Goal: Find specific page/section: Find specific page/section

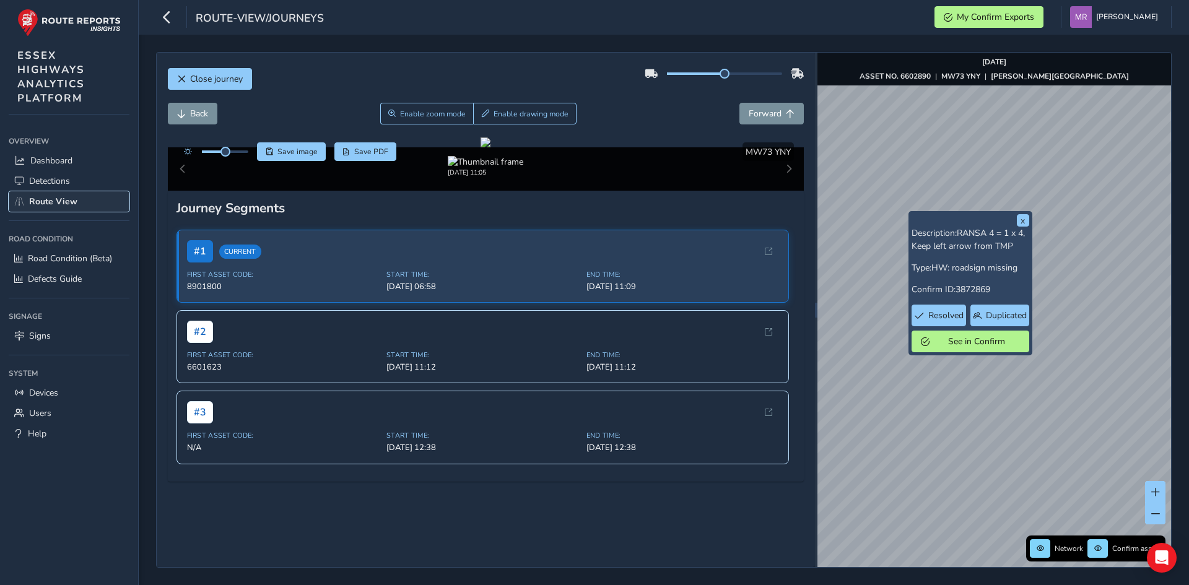
click at [37, 200] on span "Route View" at bounding box center [53, 202] width 48 height 12
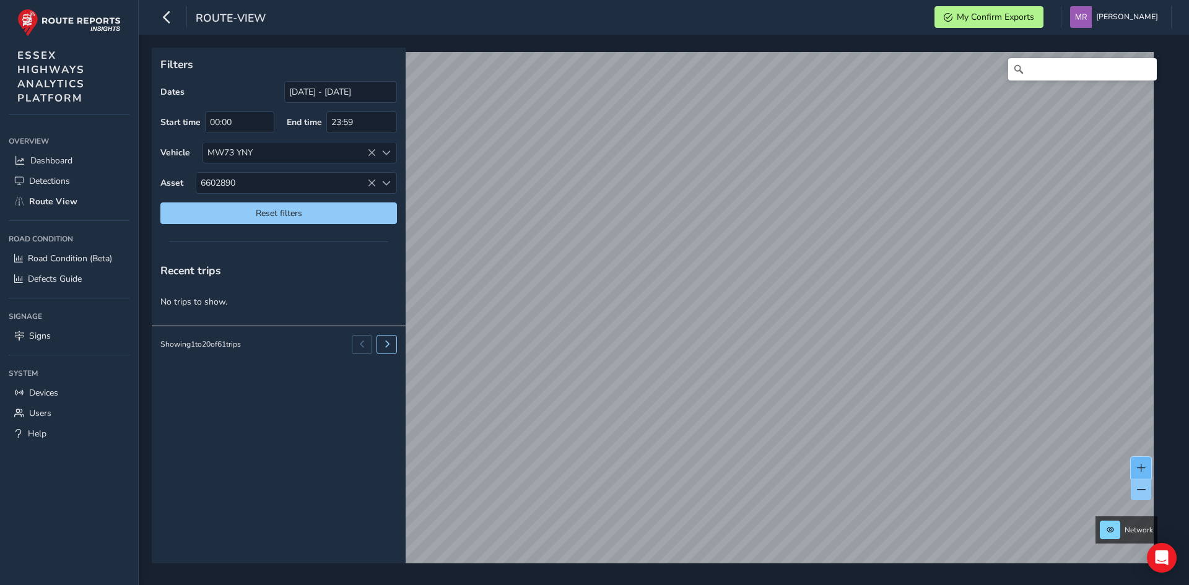
click at [1146, 462] on button at bounding box center [1140, 468] width 20 height 22
click at [371, 188] on span "6602890" at bounding box center [286, 183] width 180 height 20
click at [370, 181] on icon at bounding box center [371, 183] width 9 height 9
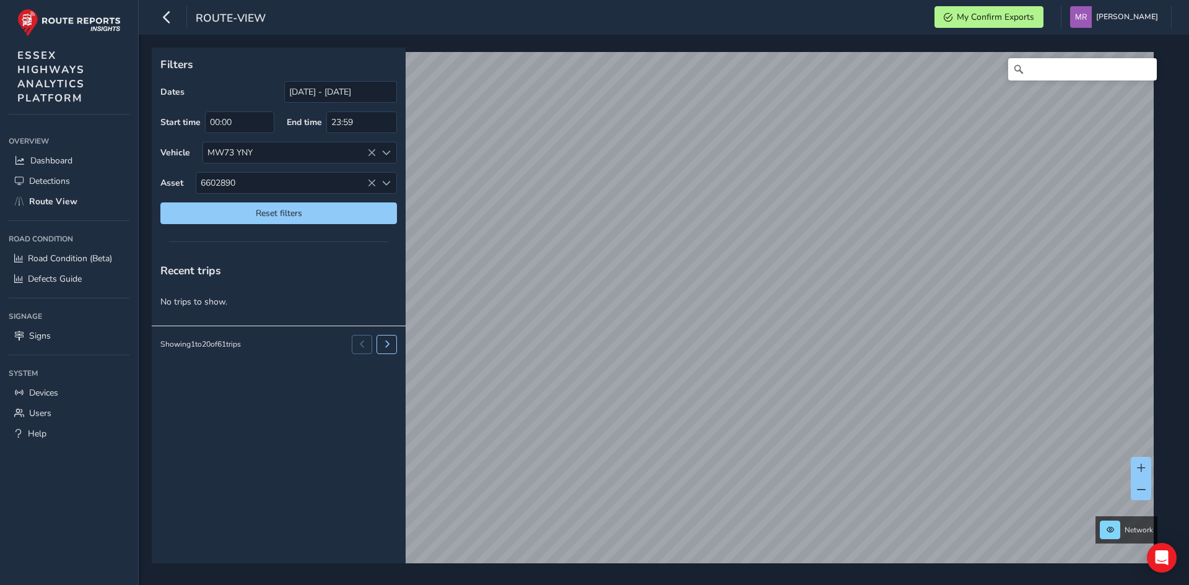
click at [370, 181] on icon at bounding box center [371, 183] width 9 height 9
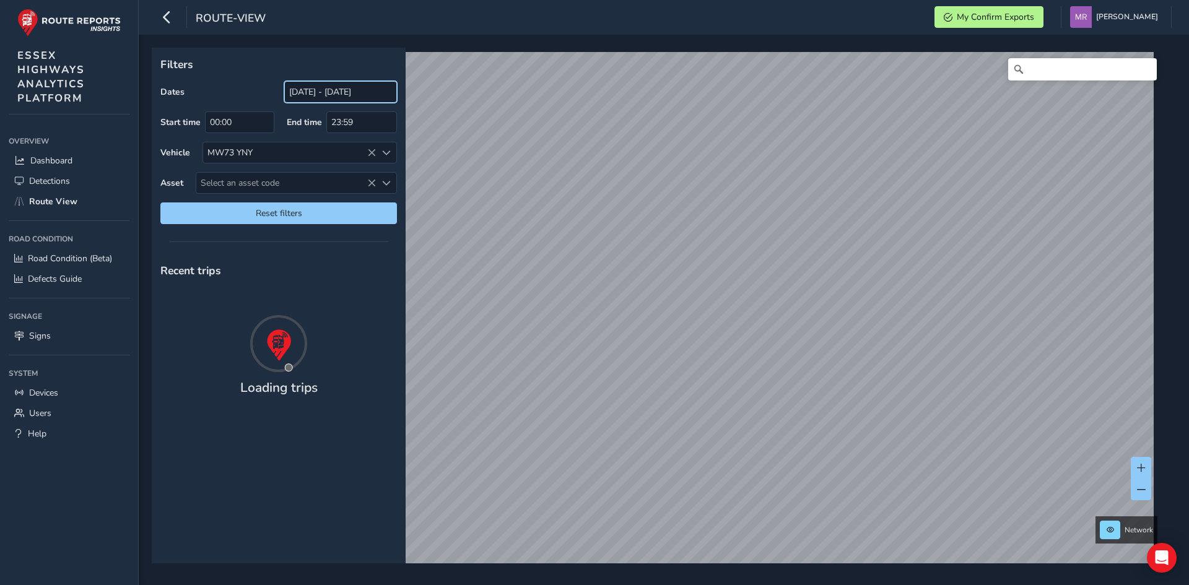
click at [305, 88] on input "[DATE] - [DATE]" at bounding box center [340, 92] width 113 height 22
click at [311, 90] on input "[DATE] - [DATE]" at bounding box center [340, 92] width 113 height 22
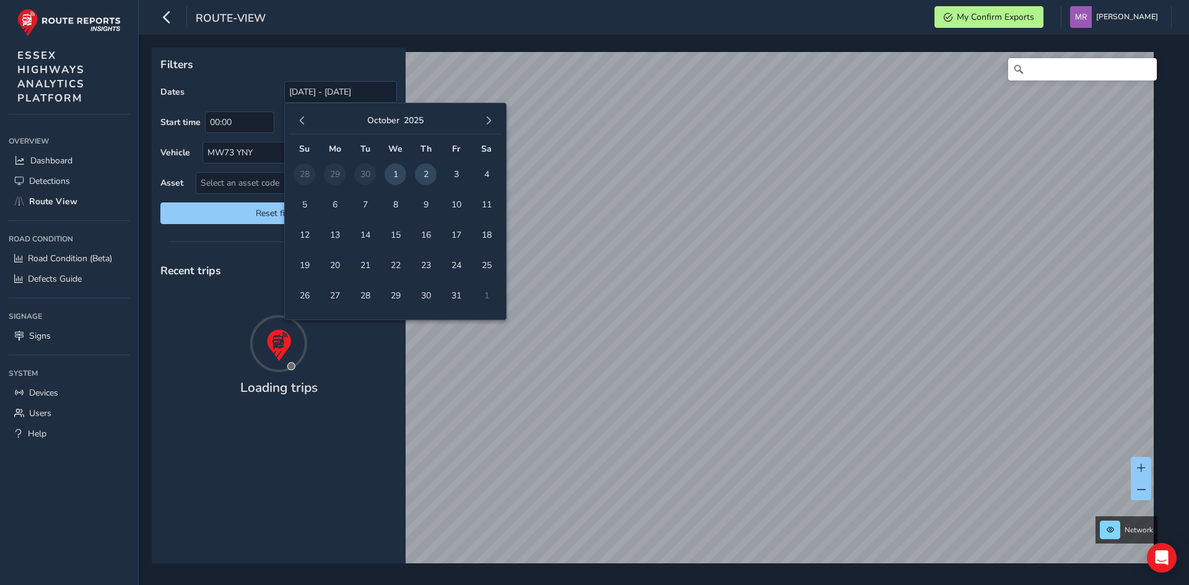
click at [424, 170] on span "2" at bounding box center [426, 174] width 22 height 22
type input "[DATE] - [DATE]"
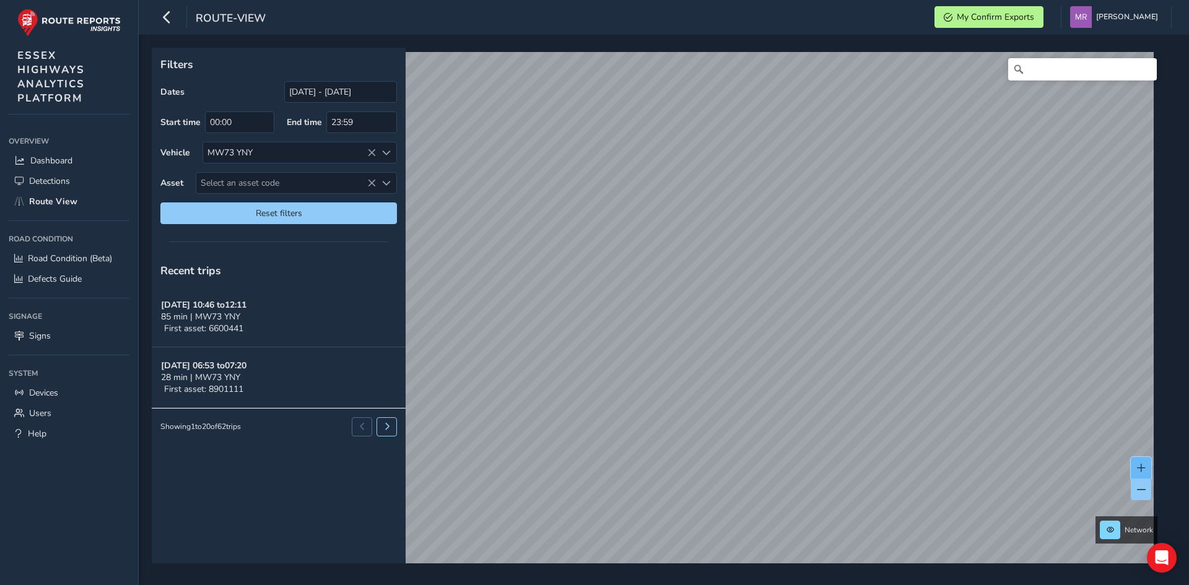
click at [1138, 466] on span at bounding box center [1141, 468] width 9 height 9
click at [1148, 464] on button at bounding box center [1140, 468] width 20 height 22
click at [1147, 465] on button at bounding box center [1140, 468] width 20 height 22
click at [1141, 467] on span at bounding box center [1141, 468] width 9 height 9
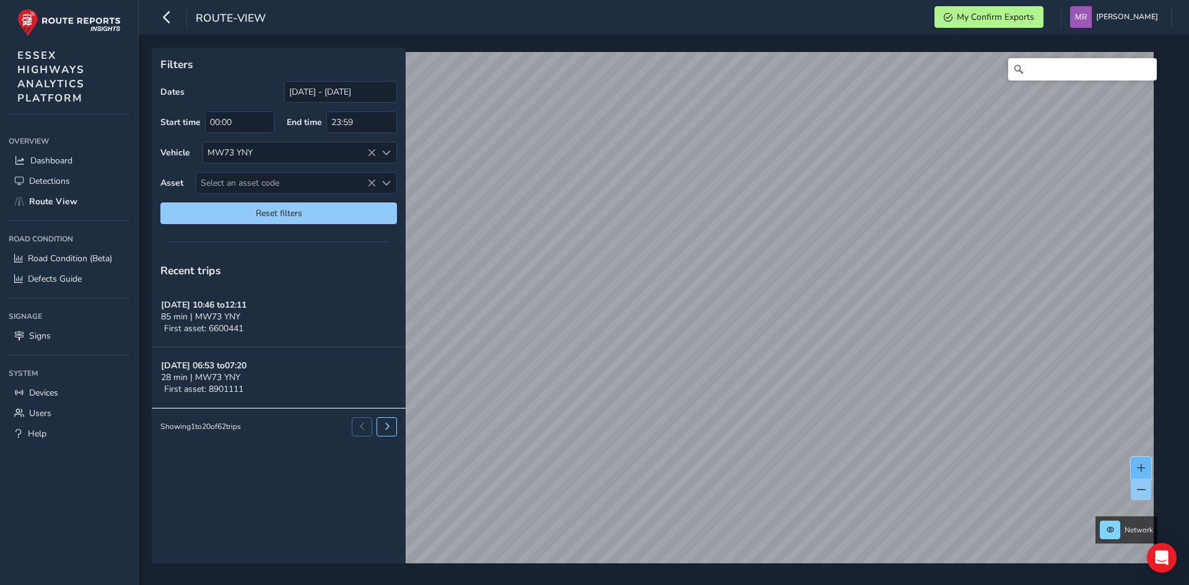
click at [1141, 467] on span at bounding box center [1141, 468] width 9 height 9
click at [1135, 462] on button at bounding box center [1140, 468] width 20 height 22
click at [1145, 467] on span at bounding box center [1141, 468] width 9 height 9
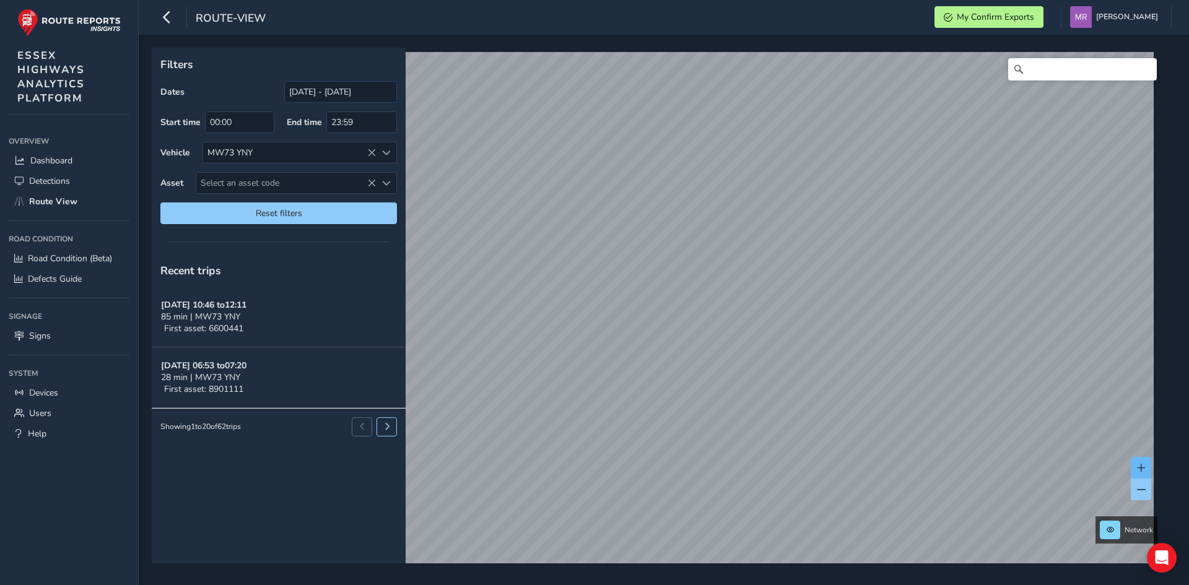
click at [1138, 469] on span at bounding box center [1141, 468] width 9 height 9
click at [1137, 466] on span at bounding box center [1141, 468] width 9 height 9
click at [1145, 469] on span at bounding box center [1141, 468] width 9 height 9
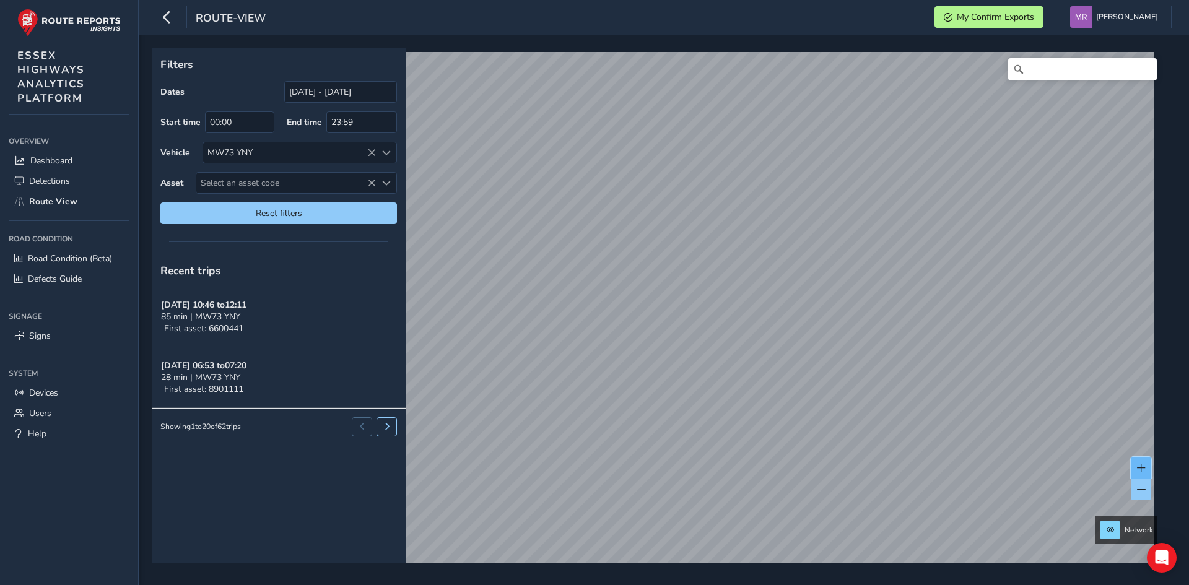
click at [1147, 468] on button at bounding box center [1140, 468] width 20 height 22
click at [1144, 467] on span at bounding box center [1141, 468] width 9 height 9
click at [1138, 466] on span at bounding box center [1141, 468] width 9 height 9
click at [1137, 465] on span at bounding box center [1141, 468] width 9 height 9
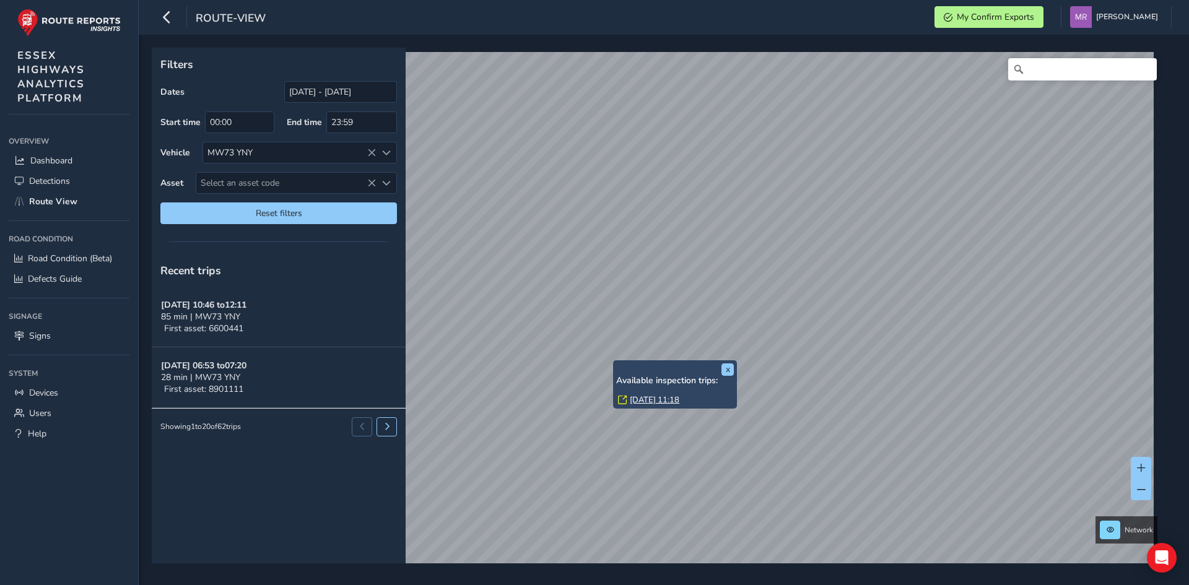
click at [648, 392] on div "Available inspection trips: [DATE] 11:18" at bounding box center [675, 392] width 118 height 32
click at [654, 396] on link "[DATE] 11:18" at bounding box center [655, 399] width 50 height 11
